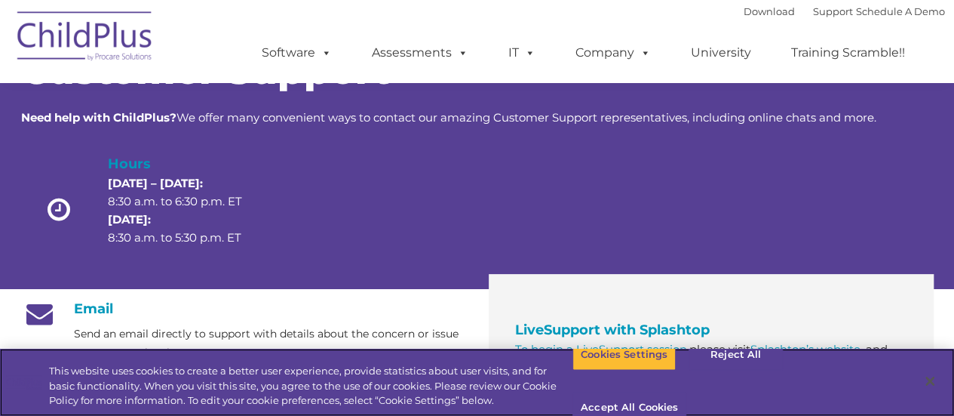
scroll to position [89, 0]
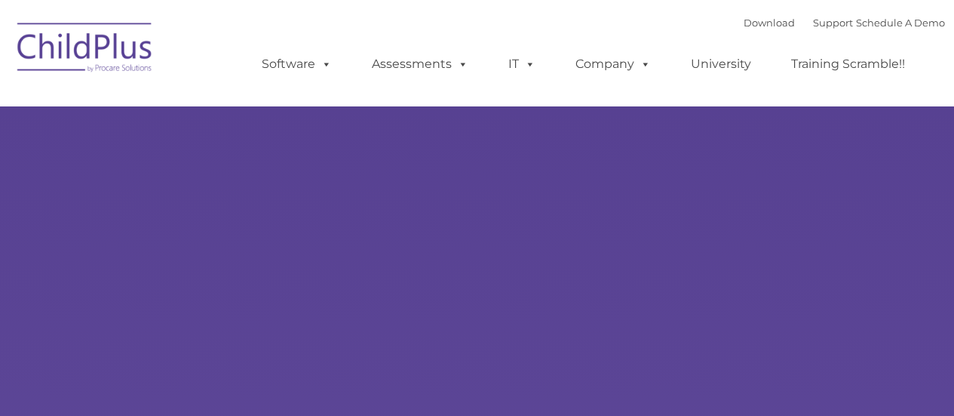
type input ""
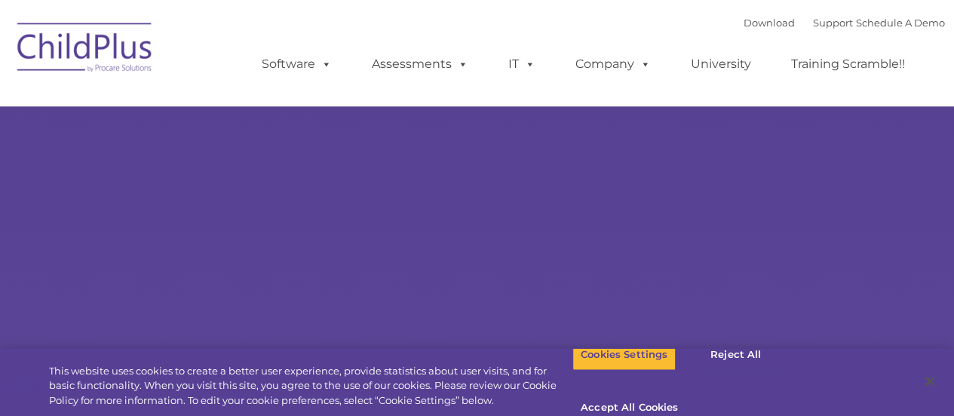
select select "MEDIUM"
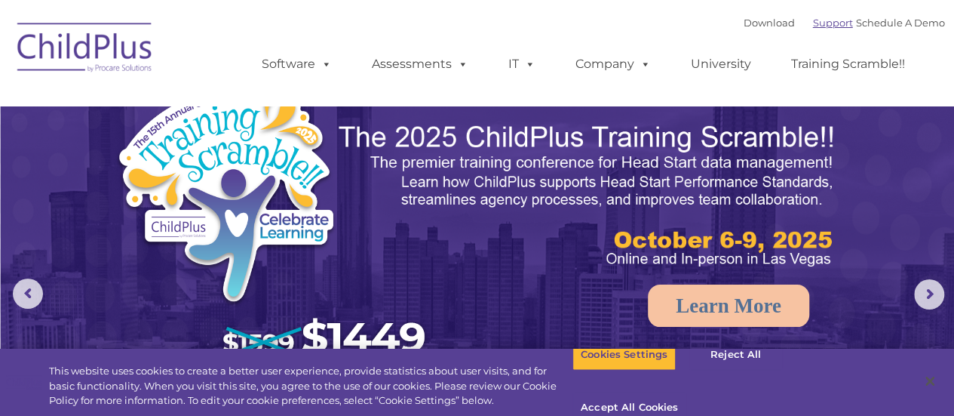
click at [815, 22] on link "Support" at bounding box center [833, 23] width 40 height 12
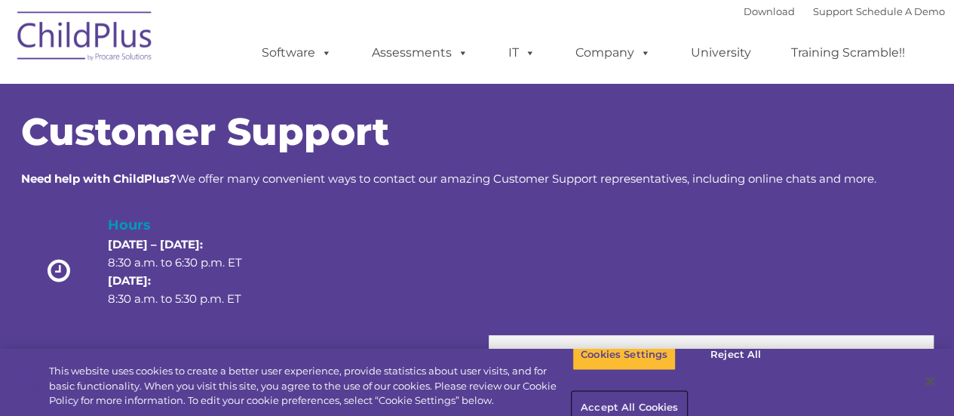
click at [686, 392] on button "Accept All Cookies" at bounding box center [629, 408] width 114 height 32
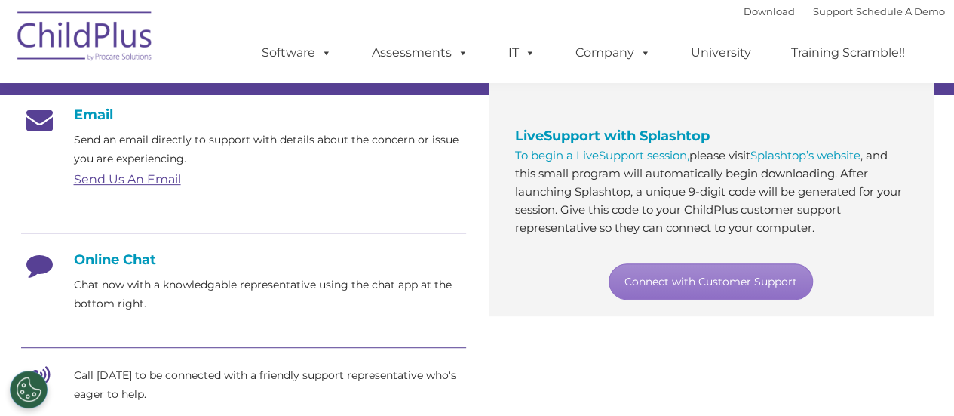
scroll to position [219, 0]
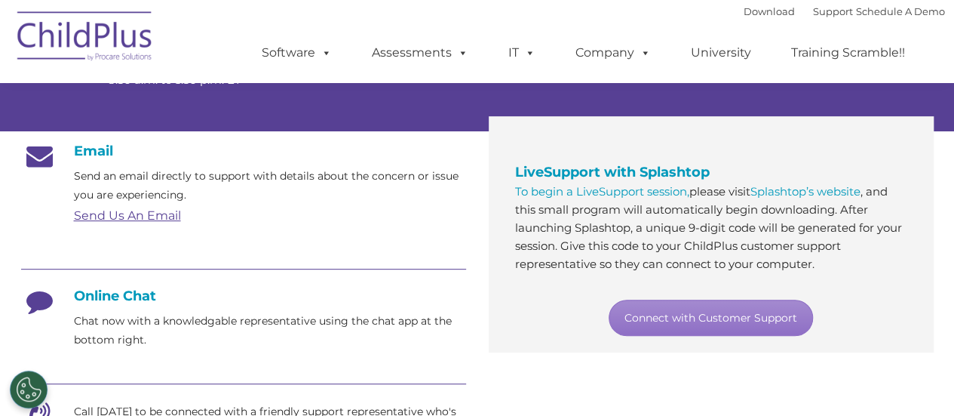
click at [167, 210] on link "Send Us An Email" at bounding box center [127, 215] width 107 height 14
click at [167, 218] on link "Send Us An Email" at bounding box center [127, 215] width 107 height 14
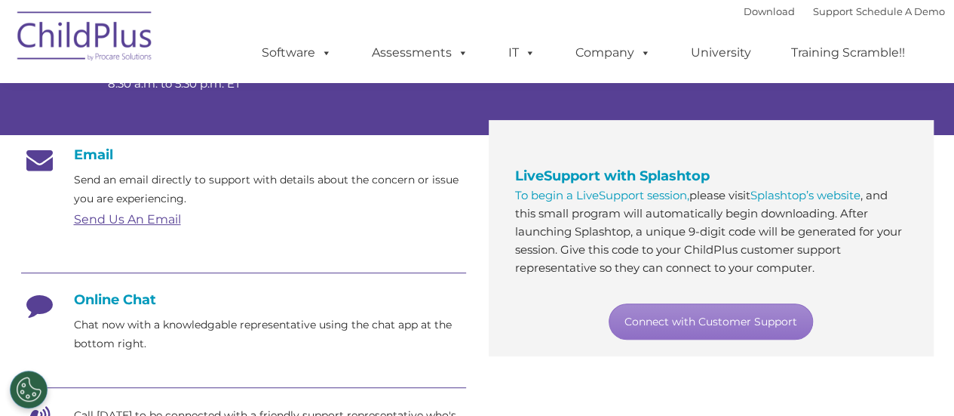
scroll to position [221, 0]
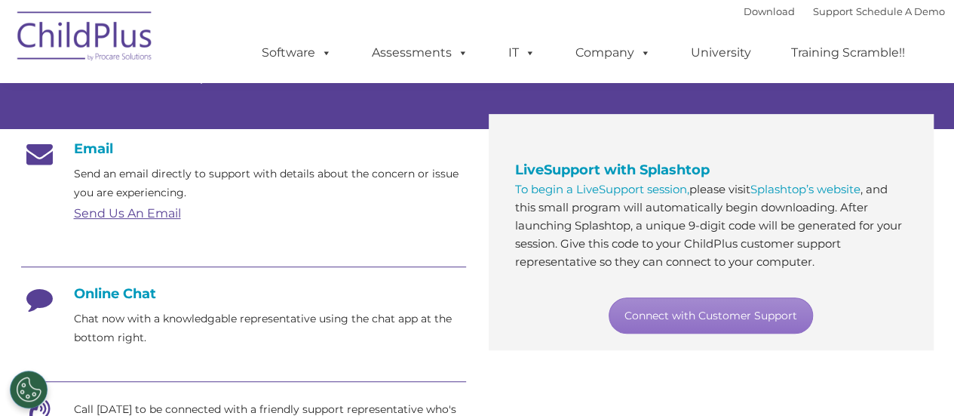
click at [121, 296] on h4 "Online Chat" at bounding box center [243, 293] width 445 height 17
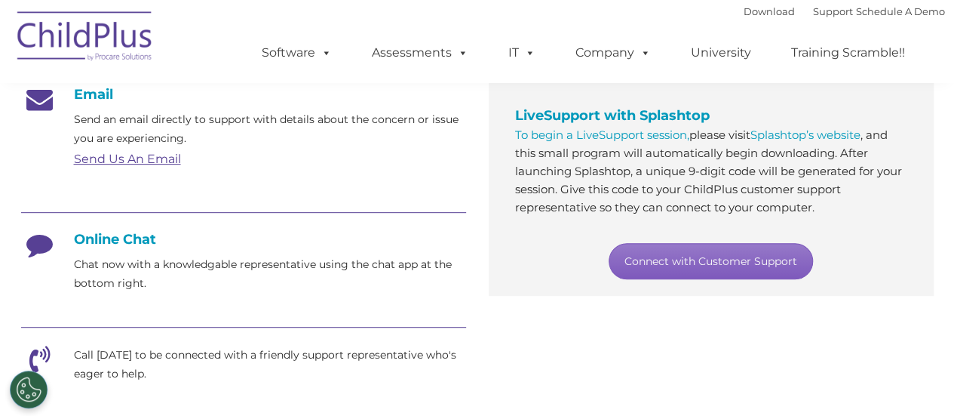
click at [736, 257] on link "Connect with Customer Support" at bounding box center [711, 261] width 204 height 36
